Goal: Transaction & Acquisition: Purchase product/service

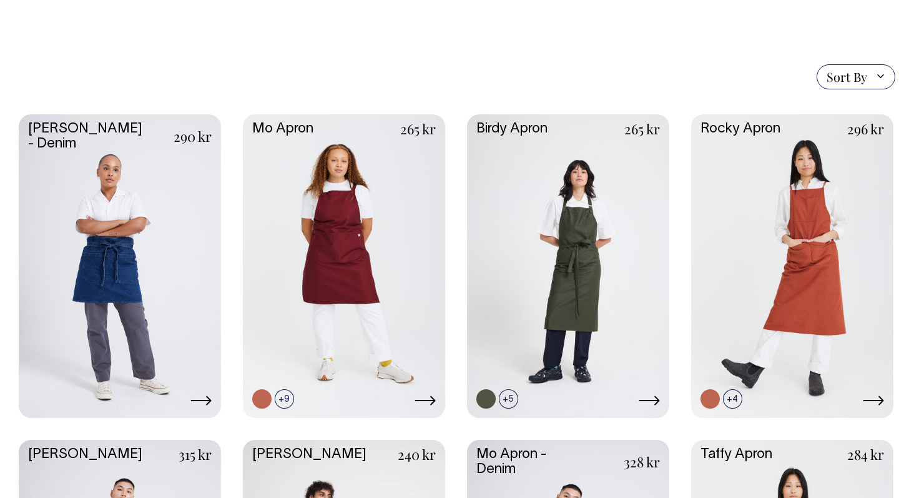
scroll to position [270, 0]
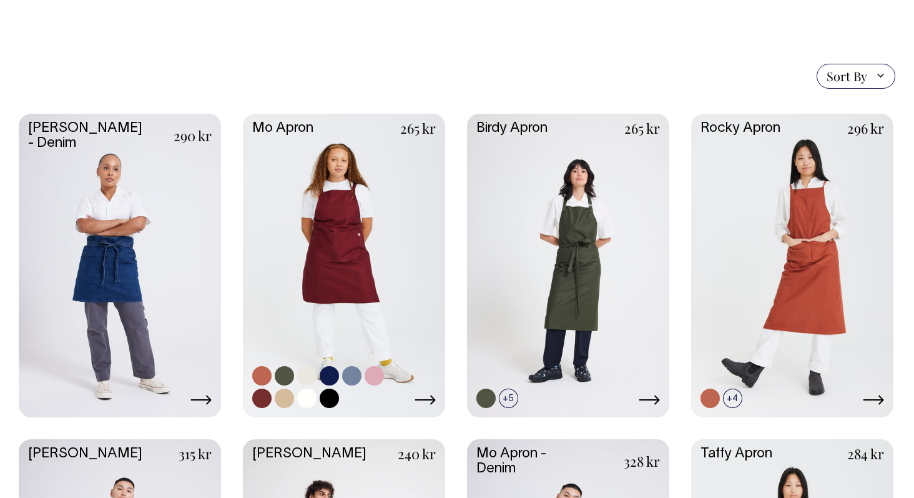
click at [345, 234] on link at bounding box center [344, 264] width 202 height 301
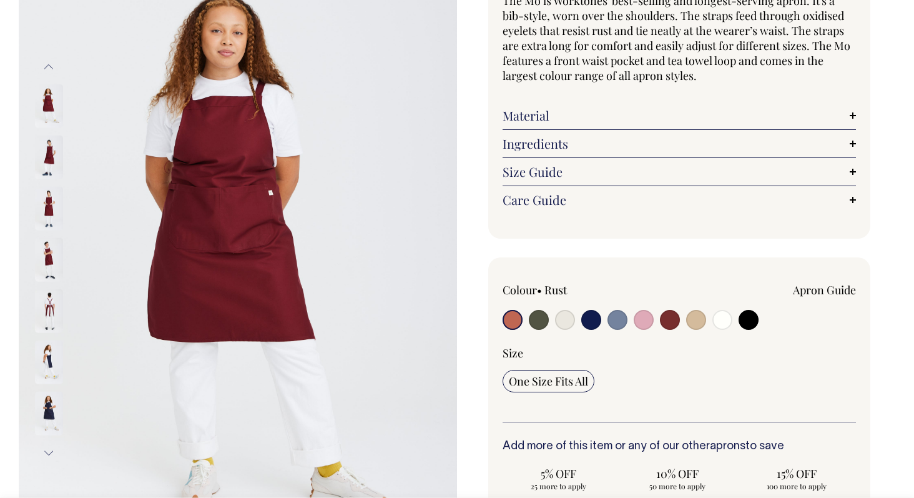
scroll to position [135, 0]
click at [547, 116] on link "Material" at bounding box center [679, 114] width 353 height 15
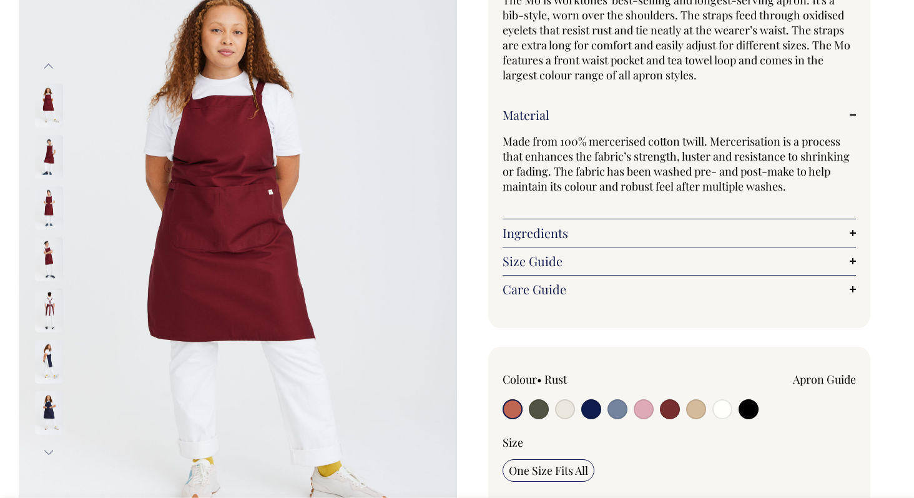
click at [547, 116] on link "Material" at bounding box center [679, 114] width 353 height 15
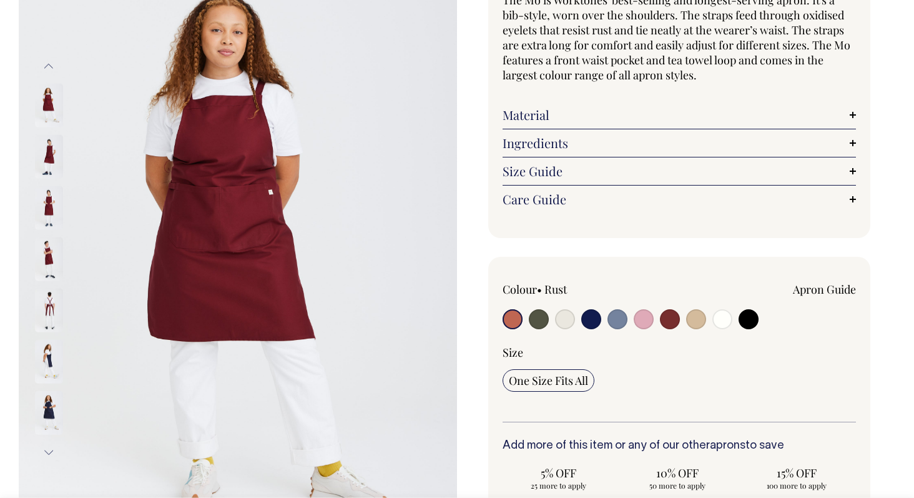
click at [559, 139] on link "Ingredients" at bounding box center [679, 142] width 353 height 15
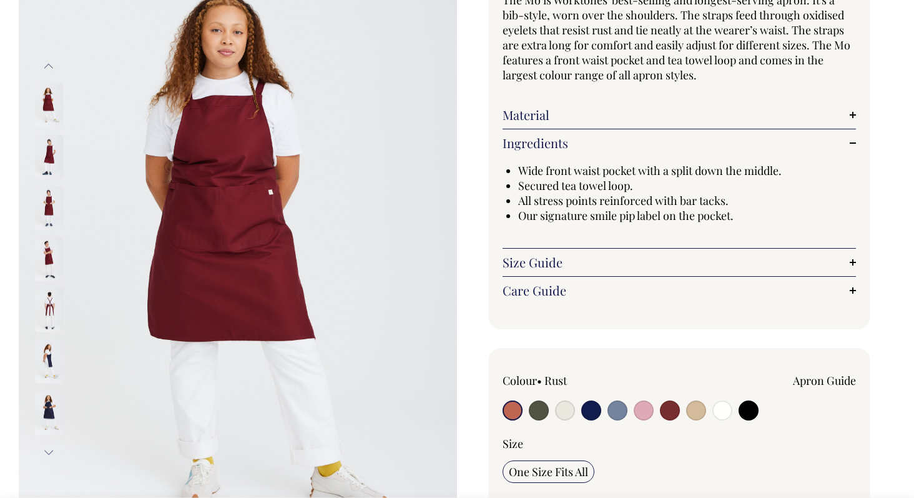
click at [559, 139] on link "Ingredients" at bounding box center [679, 142] width 353 height 15
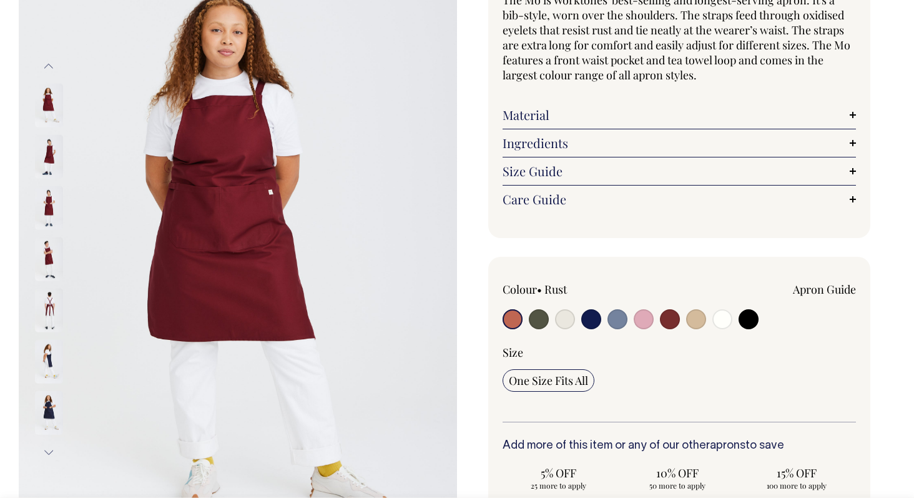
click at [559, 161] on div "Size Guide Size Guide Measurement cm Bib Width 26 Length at centre front 90 Wid…" at bounding box center [679, 171] width 353 height 28
click at [560, 172] on link "Size Guide" at bounding box center [679, 171] width 353 height 15
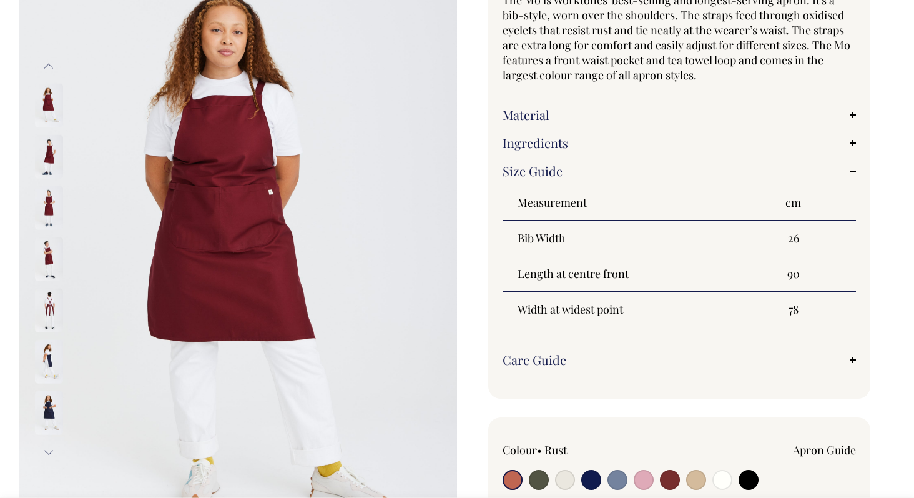
click at [560, 172] on link "Size Guide" at bounding box center [679, 171] width 353 height 15
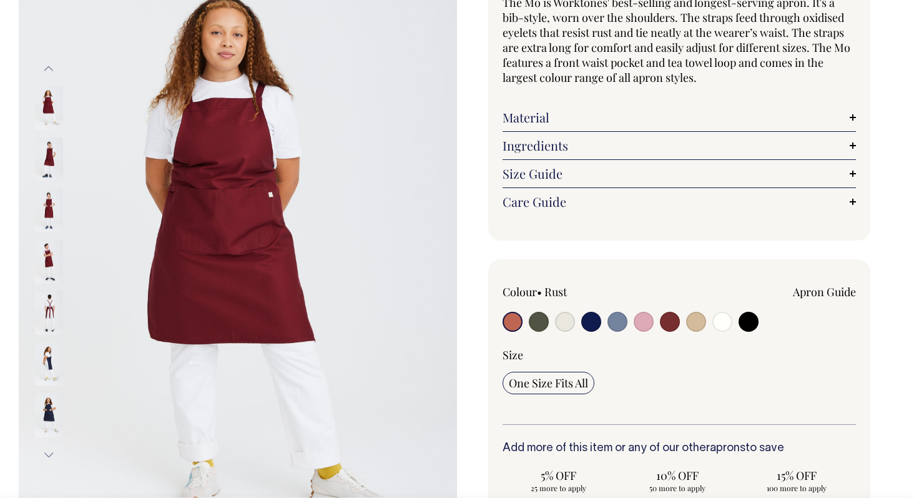
scroll to position [132, 0]
click at [692, 318] on input "radio" at bounding box center [696, 322] width 20 height 20
radio input "true"
select select "Khaki"
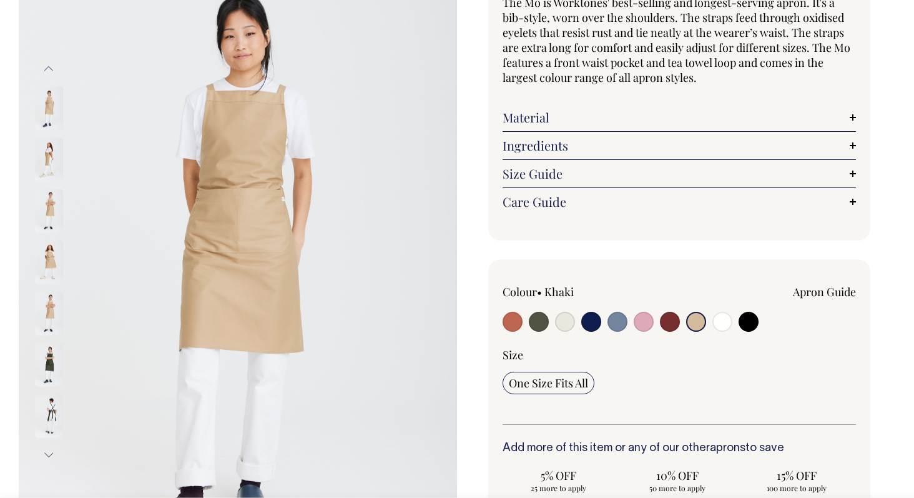
click at [641, 323] on input "radio" at bounding box center [644, 322] width 20 height 20
radio input "true"
select select "Pink"
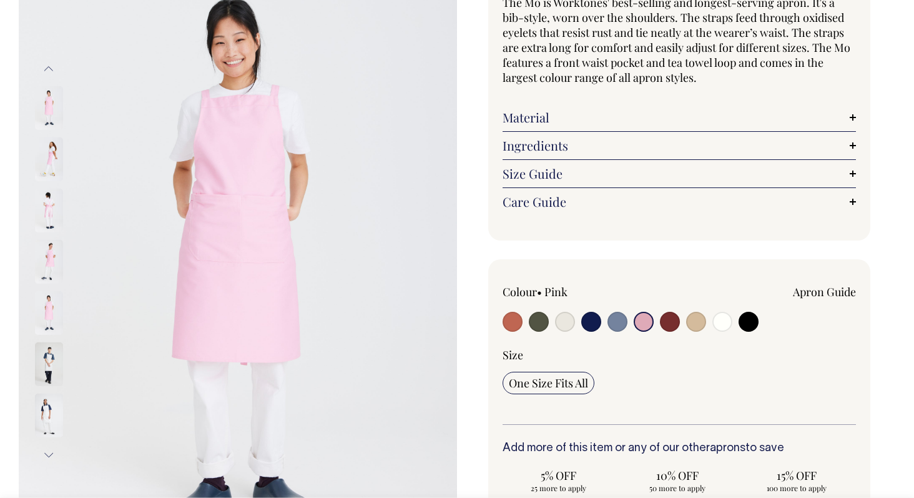
click at [680, 327] on div "Colour • Pink Apron Guide" at bounding box center [679, 309] width 353 height 51
click at [673, 324] on input "radio" at bounding box center [670, 322] width 20 height 20
radio input "true"
select select "Burgundy"
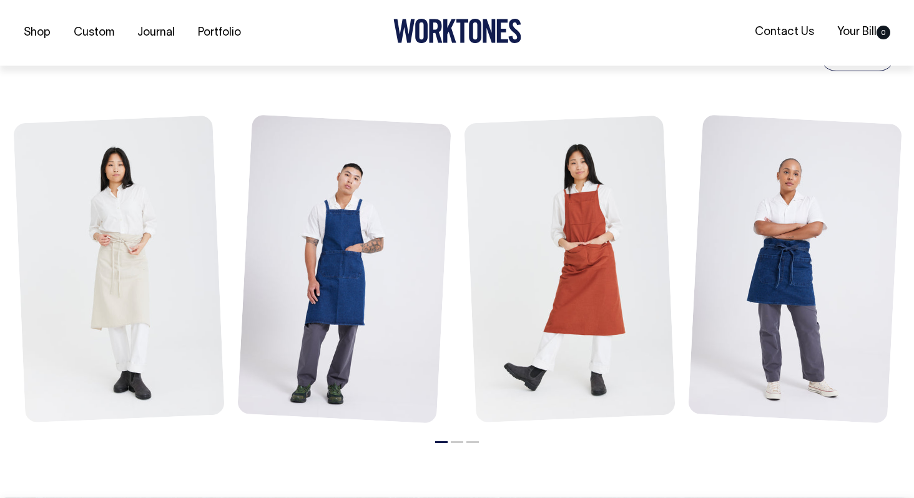
scroll to position [1471, 0]
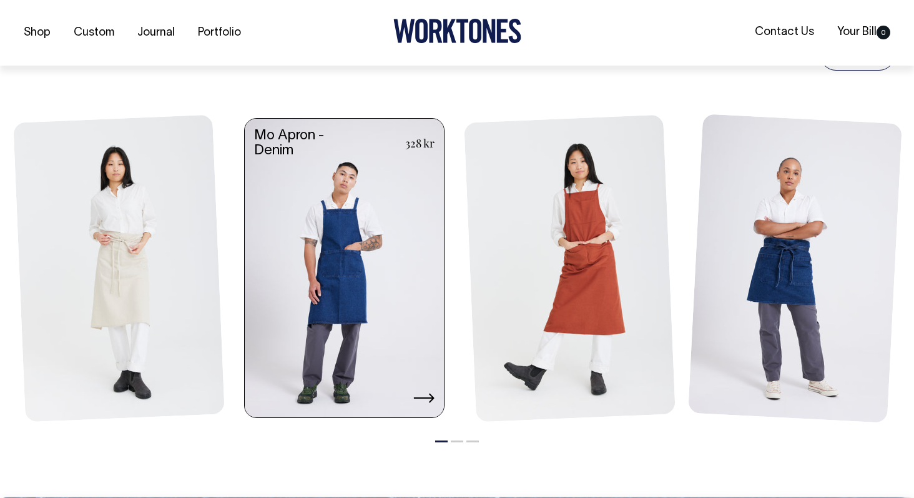
click at [339, 312] on link at bounding box center [344, 270] width 199 height 302
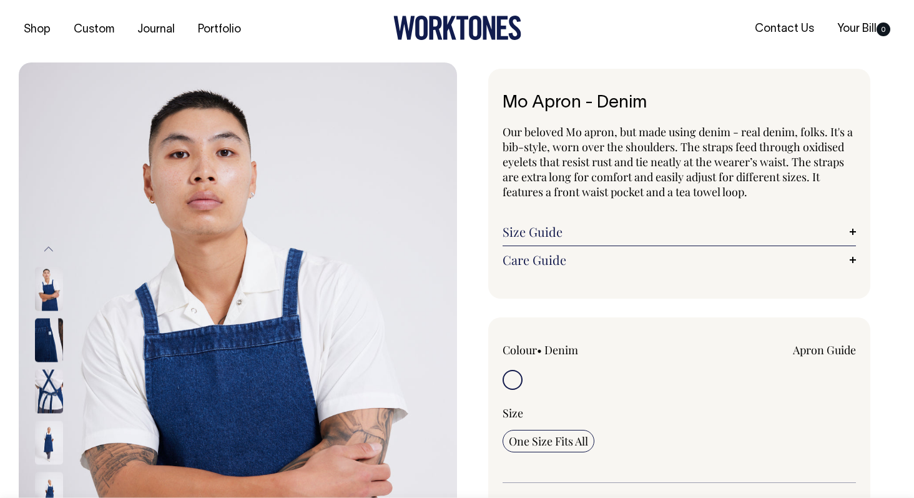
scroll to position [4, 0]
click at [652, 237] on link "Size Guide" at bounding box center [679, 231] width 353 height 15
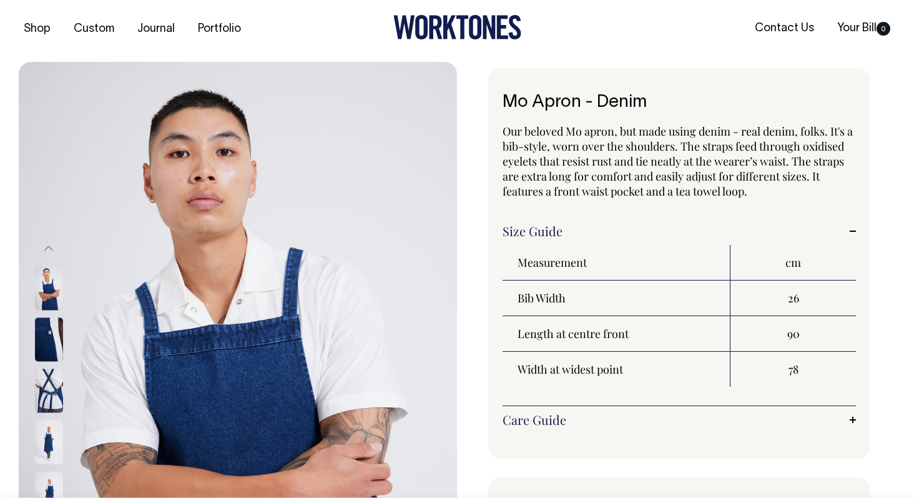
click at [652, 237] on link "Size Guide" at bounding box center [679, 231] width 353 height 15
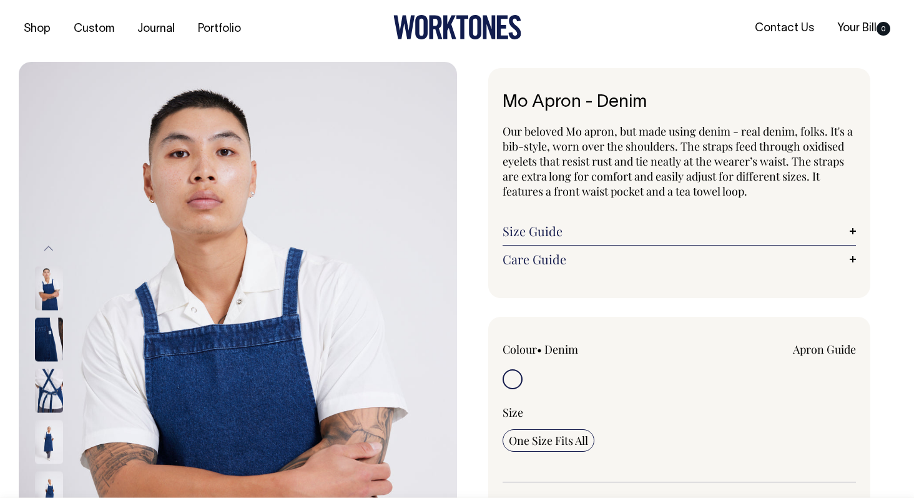
click at [54, 391] on img at bounding box center [49, 390] width 28 height 44
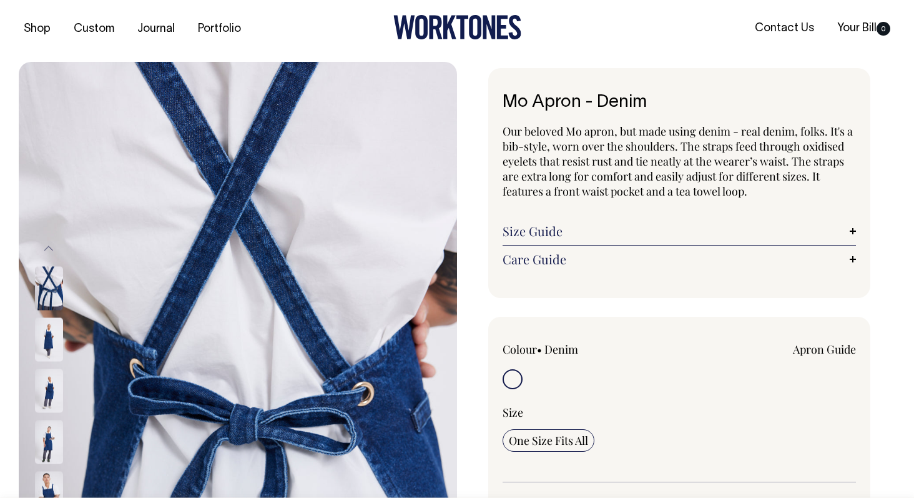
click at [51, 303] on img at bounding box center [49, 288] width 28 height 44
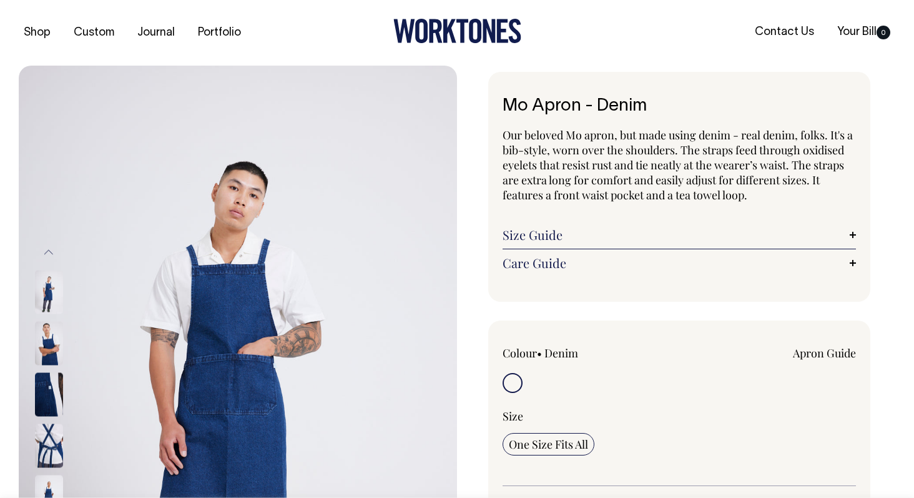
scroll to position [0, 0]
